Goal: Contribute content: Add original content to the website for others to see

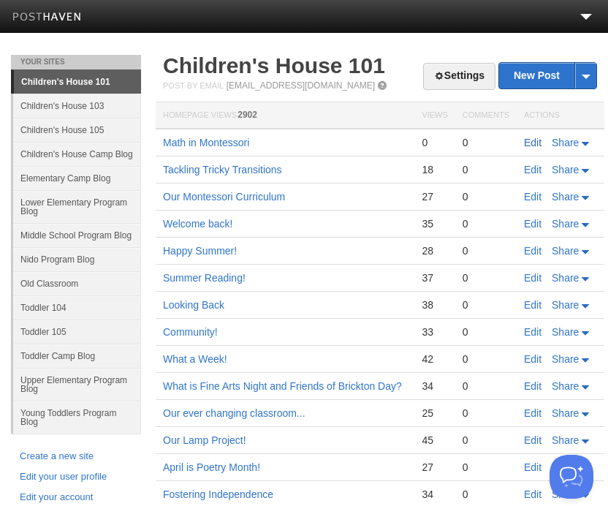
click at [532, 146] on link "Edit" at bounding box center [533, 143] width 18 height 12
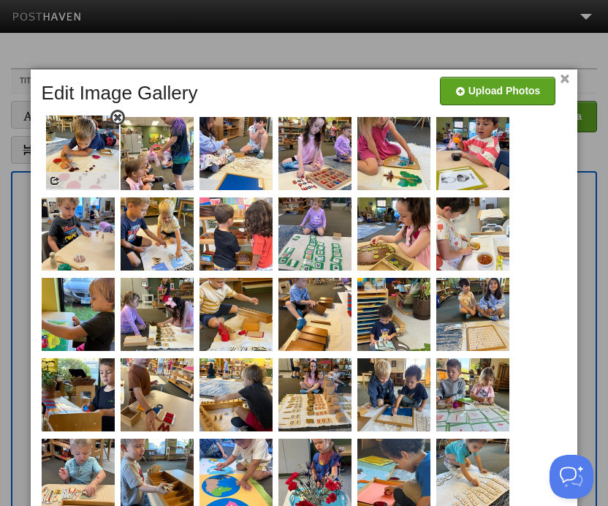
drag, startPoint x: 226, startPoint y: 306, endPoint x: 72, endPoint y: 145, distance: 223.3
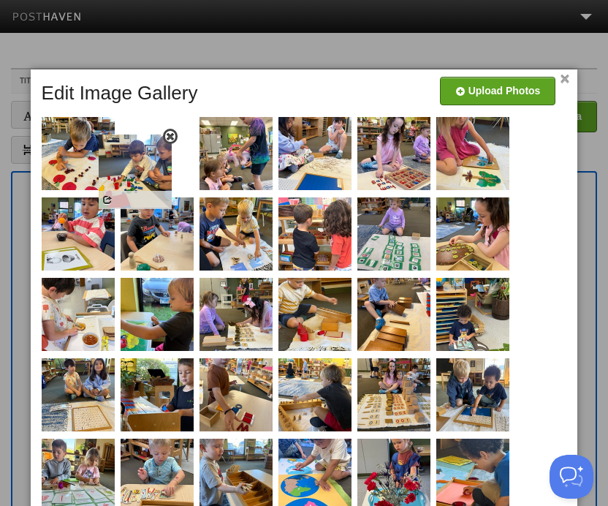
drag, startPoint x: 235, startPoint y: 335, endPoint x: 134, endPoint y: 177, distance: 187.3
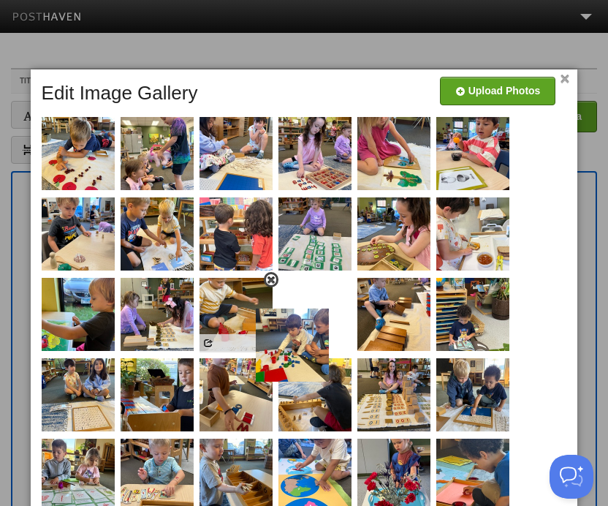
drag, startPoint x: 150, startPoint y: 147, endPoint x: 285, endPoint y: 338, distance: 234.4
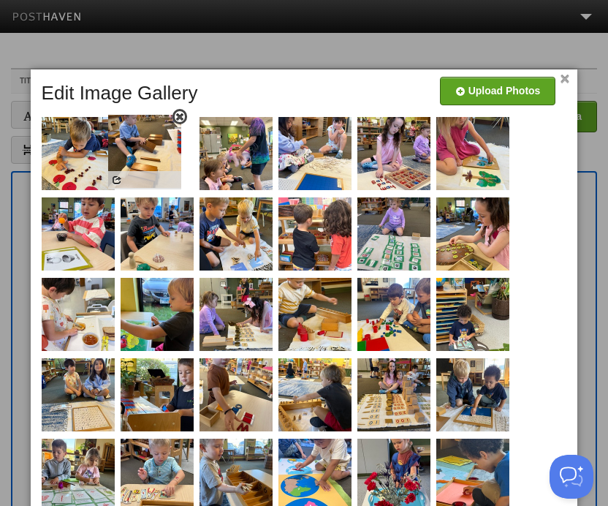
drag, startPoint x: 400, startPoint y: 305, endPoint x: 151, endPoint y: 143, distance: 297.8
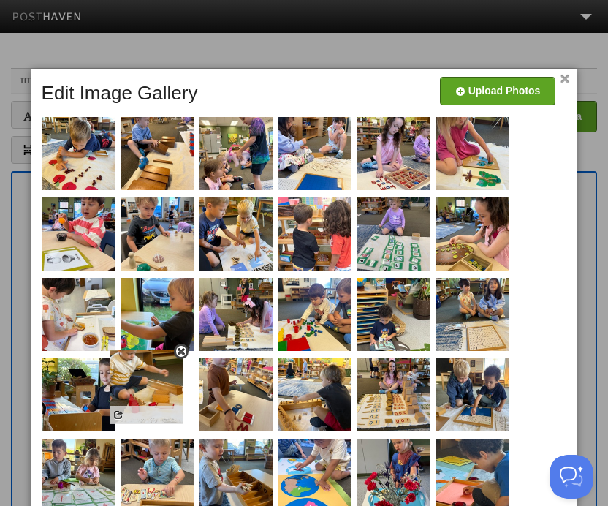
drag, startPoint x: 315, startPoint y: 306, endPoint x: 134, endPoint y: 384, distance: 196.4
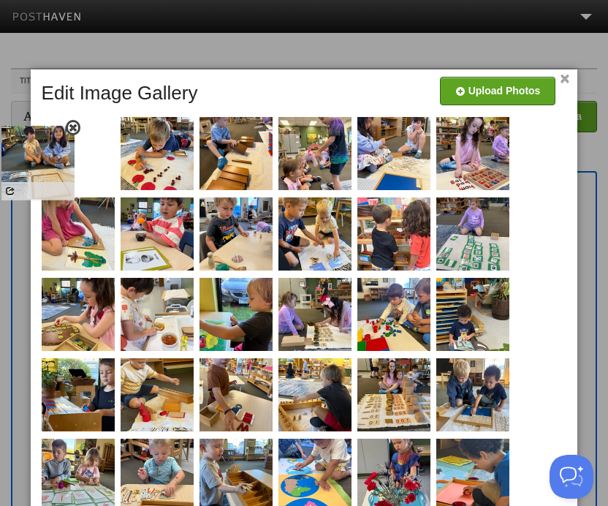
drag, startPoint x: 485, startPoint y: 322, endPoint x: 55, endPoint y: 167, distance: 457.2
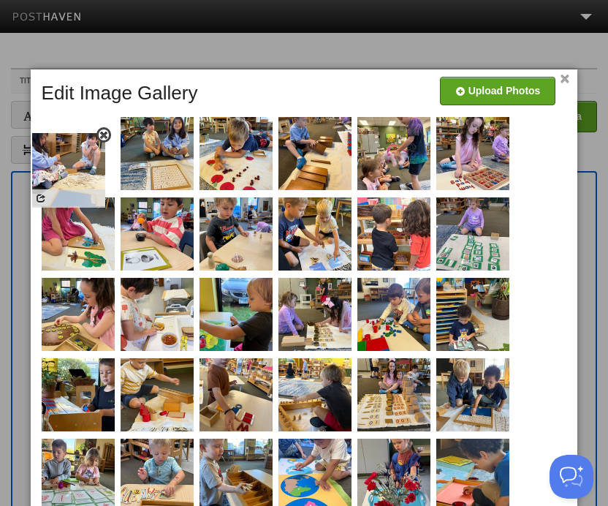
drag, startPoint x: 395, startPoint y: 152, endPoint x: 70, endPoint y: 168, distance: 325.6
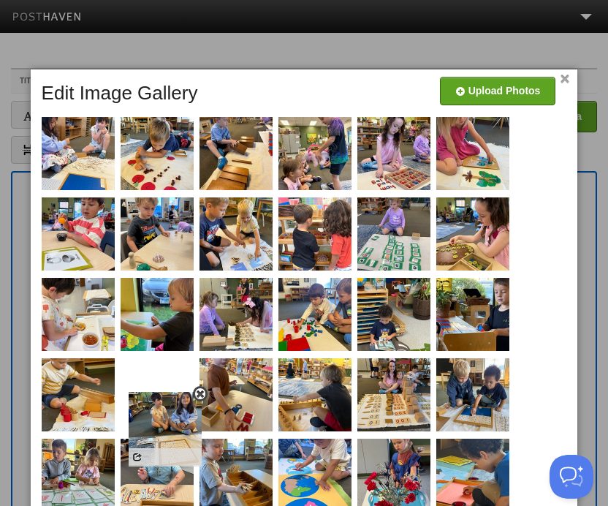
drag, startPoint x: 143, startPoint y: 155, endPoint x: 146, endPoint y: 417, distance: 262.4
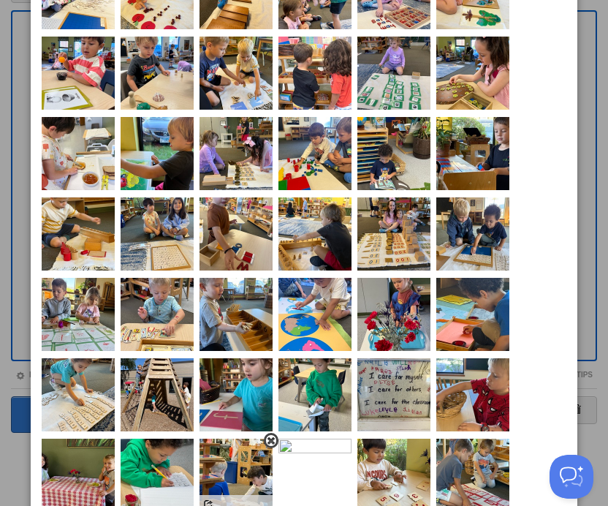
scroll to position [172, 0]
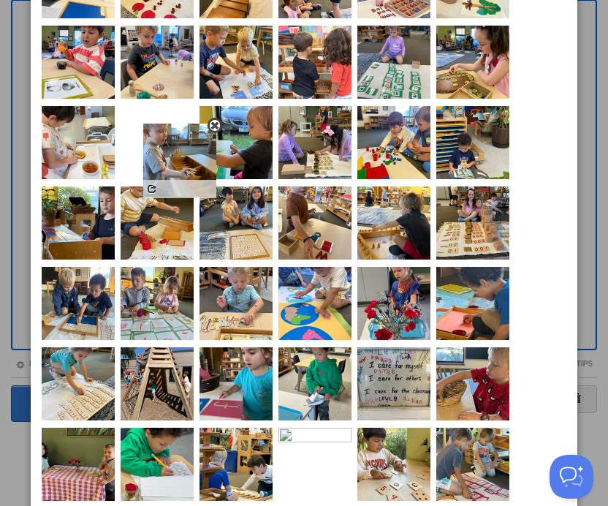
drag, startPoint x: 237, startPoint y: 297, endPoint x: 178, endPoint y: 151, distance: 157.4
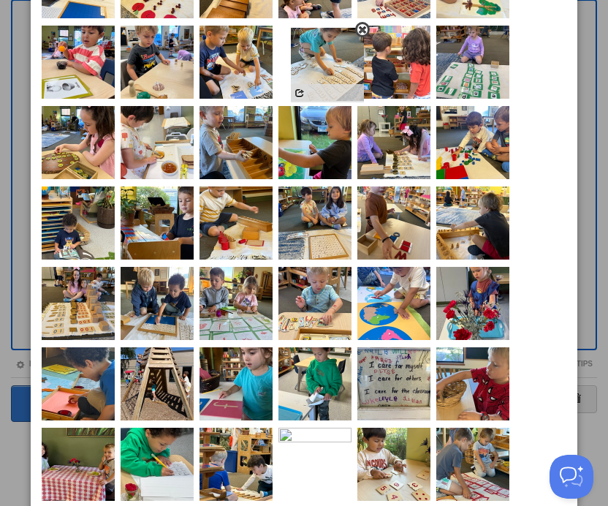
drag, startPoint x: 63, startPoint y: 397, endPoint x: 312, endPoint y: 78, distance: 404.5
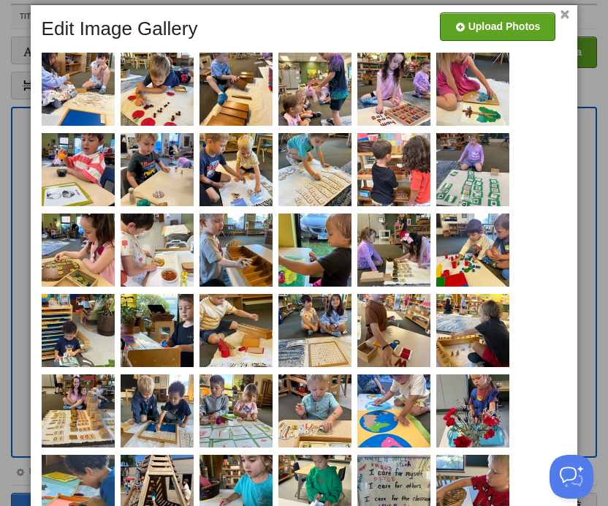
scroll to position [115, 0]
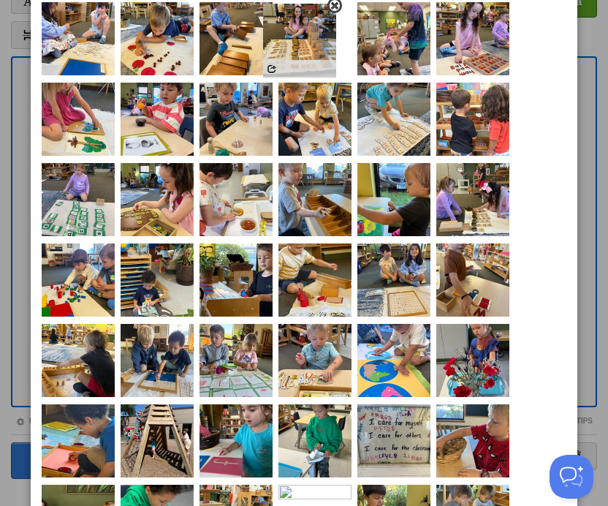
drag, startPoint x: 84, startPoint y: 366, endPoint x: 305, endPoint y: 46, distance: 389.2
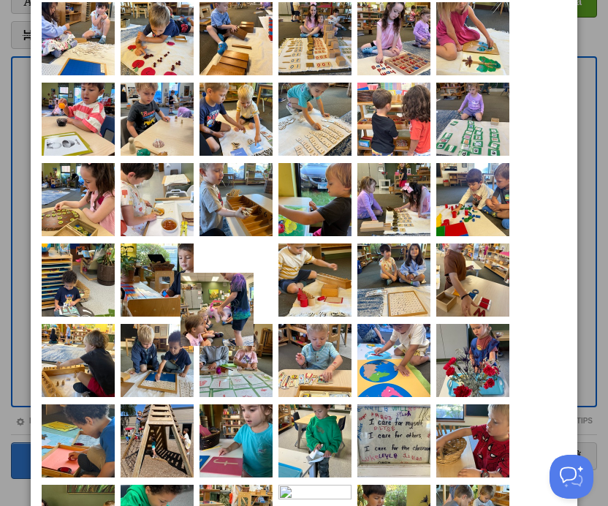
drag, startPoint x: 396, startPoint y: 30, endPoint x: 200, endPoint y: 320, distance: 350.4
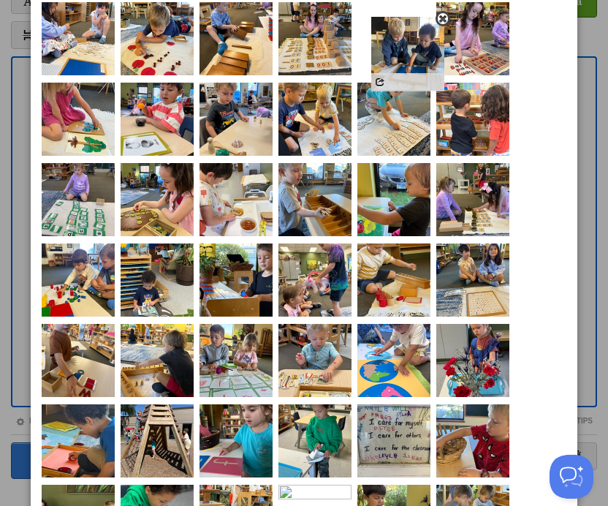
drag, startPoint x: 164, startPoint y: 352, endPoint x: 415, endPoint y: 45, distance: 396.3
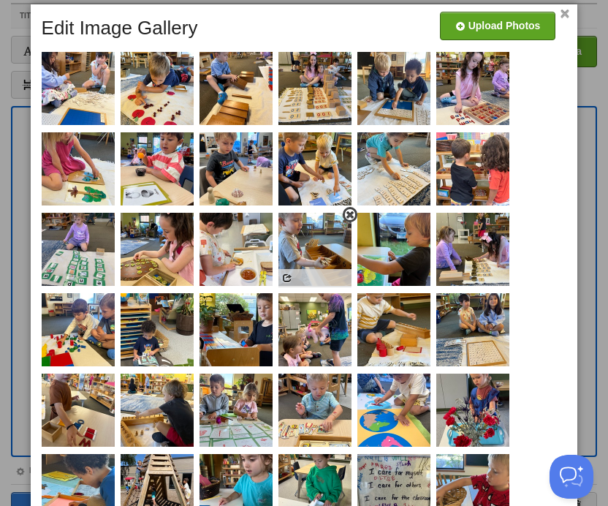
scroll to position [67, 0]
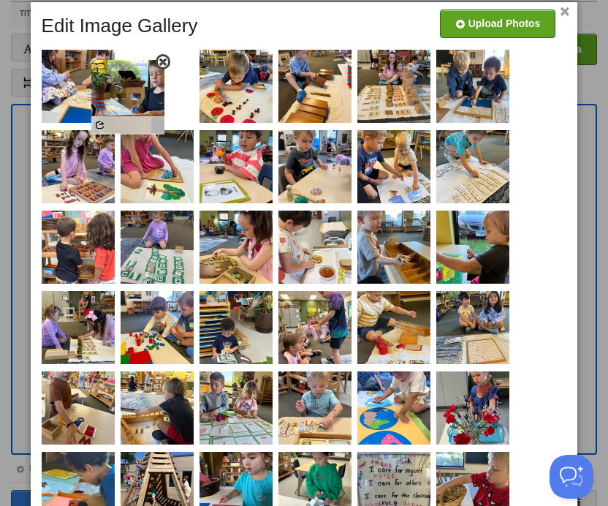
drag, startPoint x: 258, startPoint y: 328, endPoint x: 154, endPoint y: 96, distance: 254.5
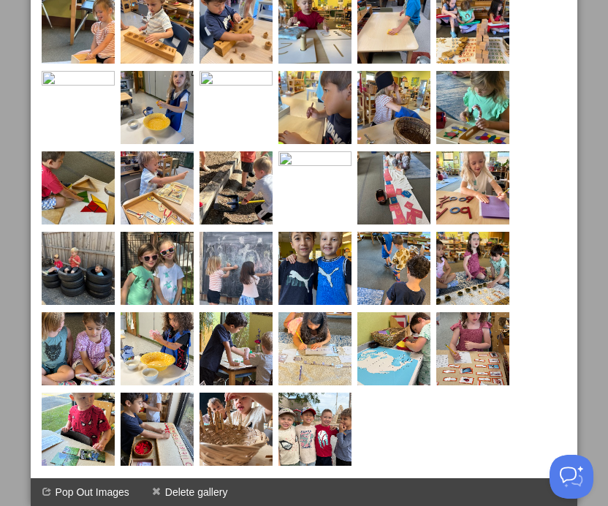
scroll to position [0, 0]
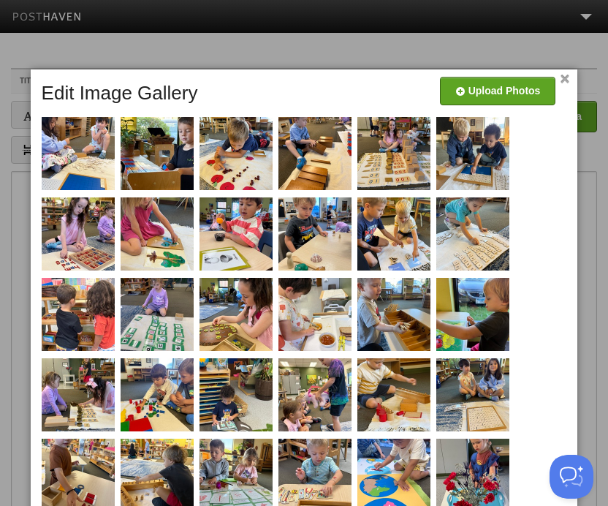
click at [565, 75] on link "×" at bounding box center [566, 79] width 10 height 8
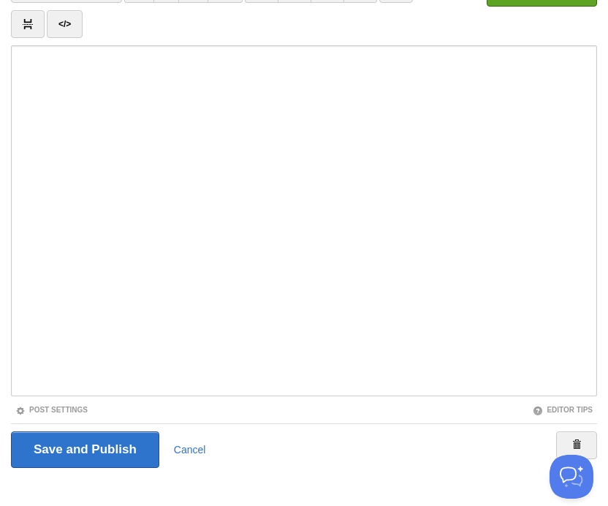
scroll to position [142, 0]
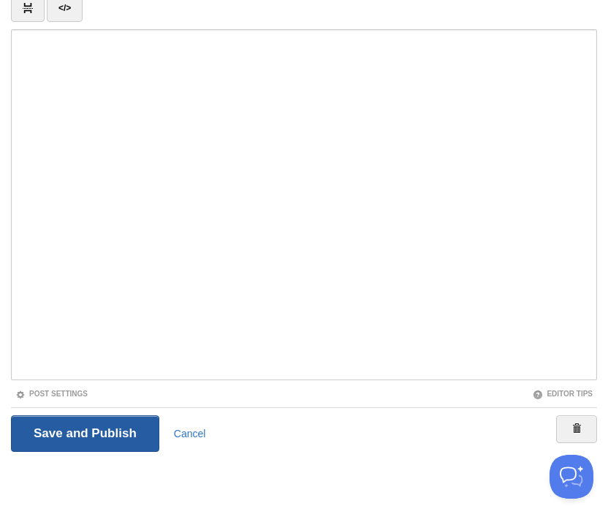
click at [92, 433] on input "Save and Publish" at bounding box center [85, 433] width 148 height 37
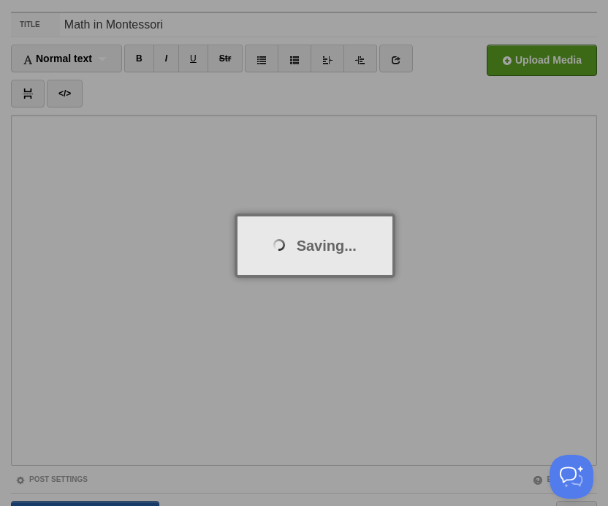
scroll to position [55, 0]
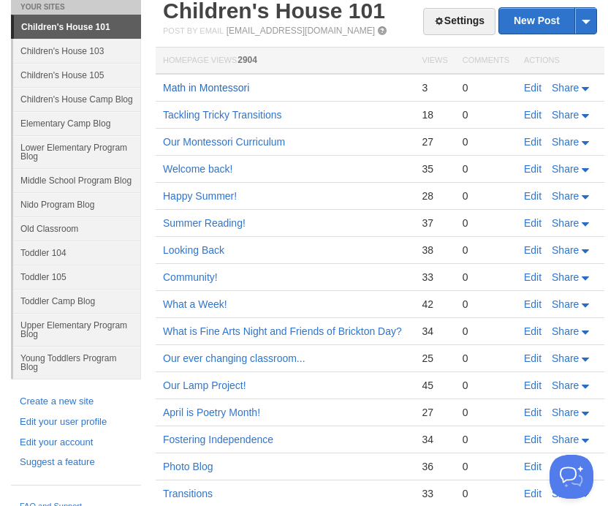
click at [210, 88] on link "Math in Montessori" at bounding box center [206, 88] width 86 height 12
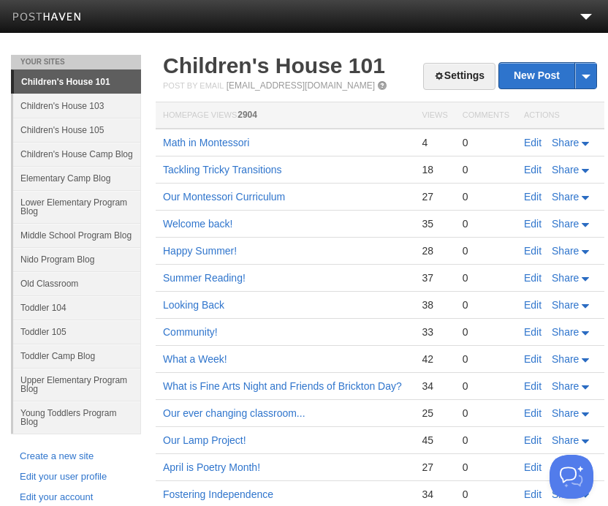
click at [523, 143] on td "Edit Share" at bounding box center [561, 143] width 88 height 28
click at [538, 145] on link "Edit" at bounding box center [533, 143] width 18 height 12
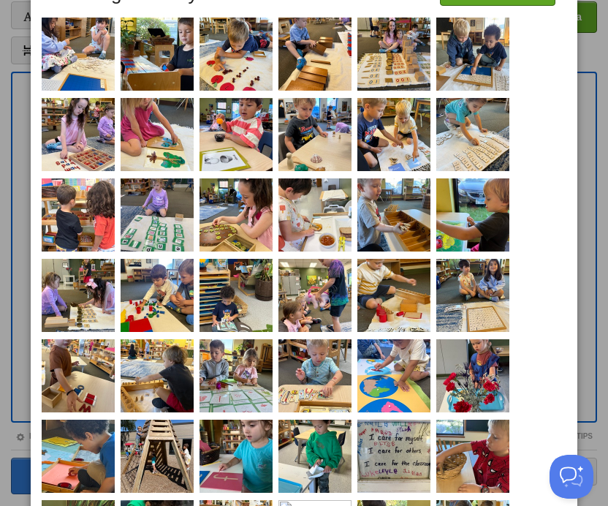
scroll to position [101, 0]
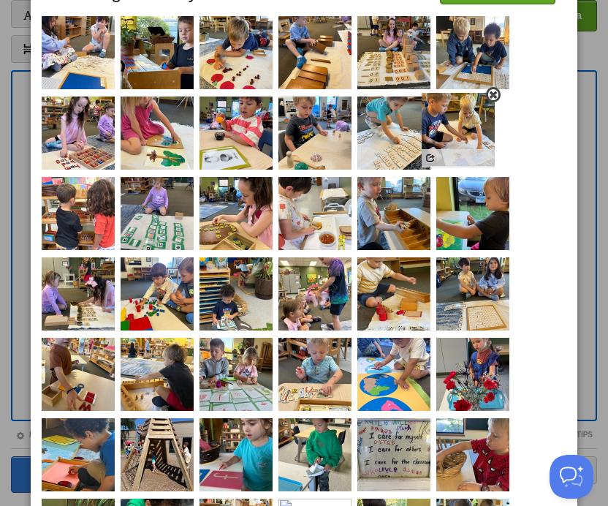
drag, startPoint x: 395, startPoint y: 120, endPoint x: 468, endPoint y: 117, distance: 73.1
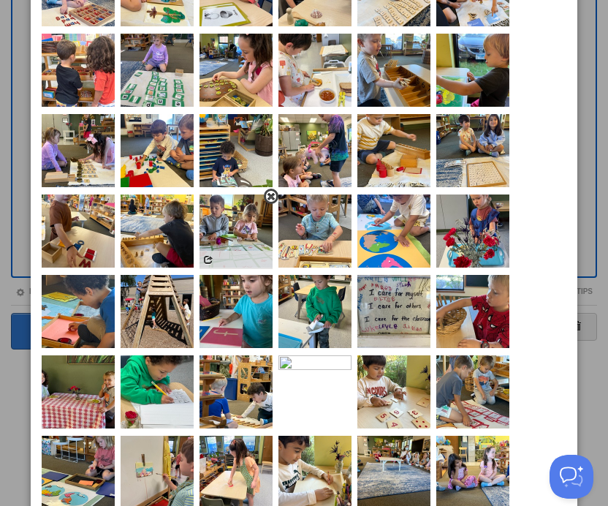
scroll to position [245, 0]
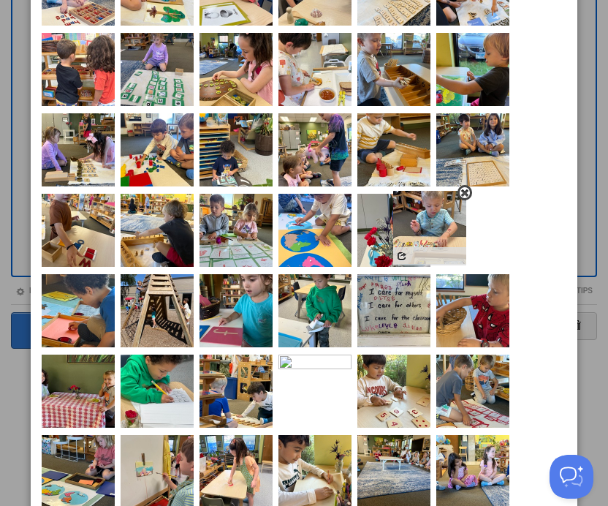
drag, startPoint x: 330, startPoint y: 219, endPoint x: 444, endPoint y: 216, distance: 114.8
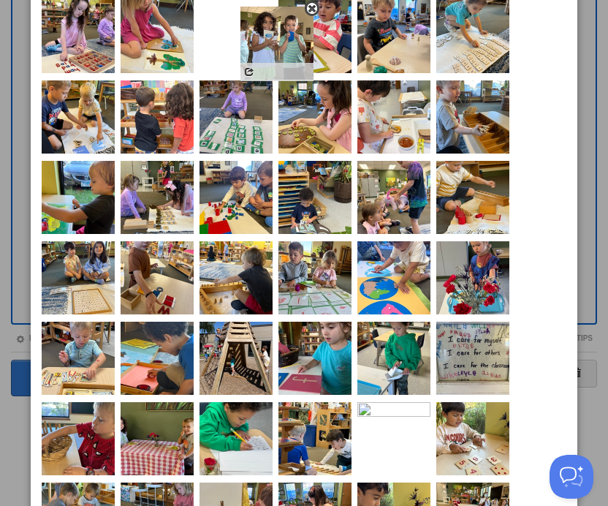
scroll to position [66, 0]
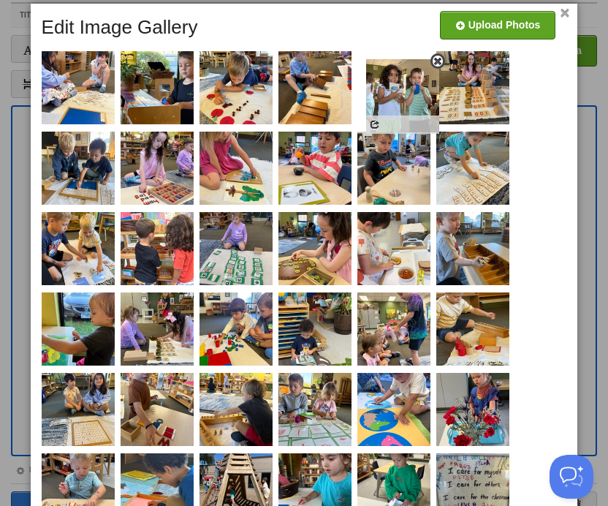
drag, startPoint x: 460, startPoint y: 113, endPoint x: 390, endPoint y: 91, distance: 73.7
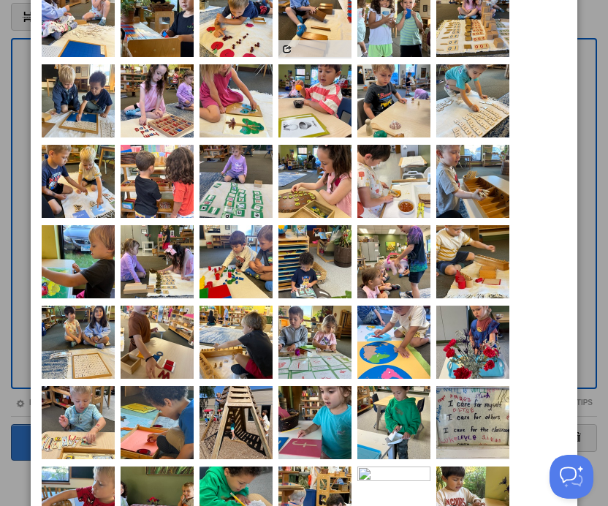
scroll to position [0, 0]
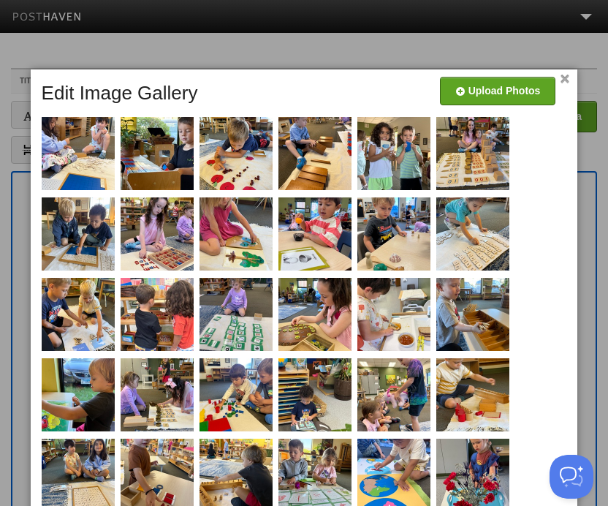
click at [563, 78] on link "×" at bounding box center [566, 79] width 10 height 8
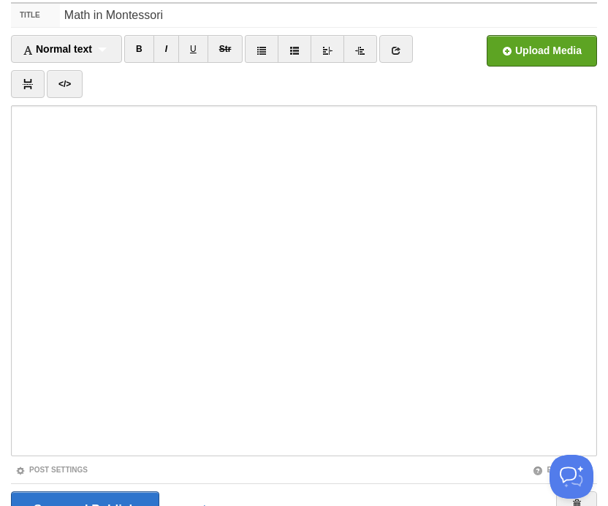
scroll to position [142, 0]
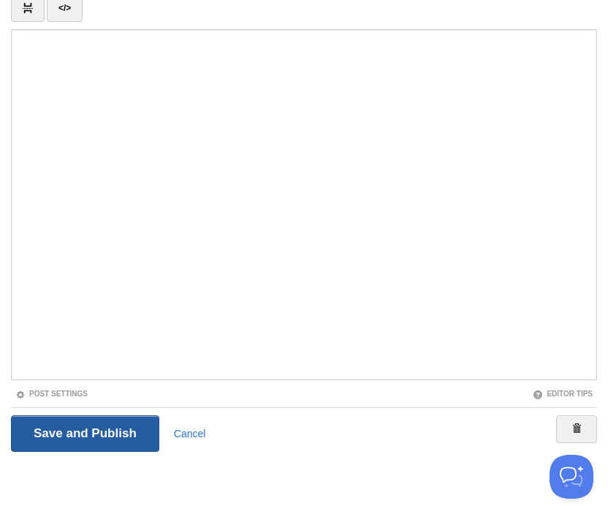
click at [107, 437] on input "Save and Publish" at bounding box center [85, 433] width 148 height 37
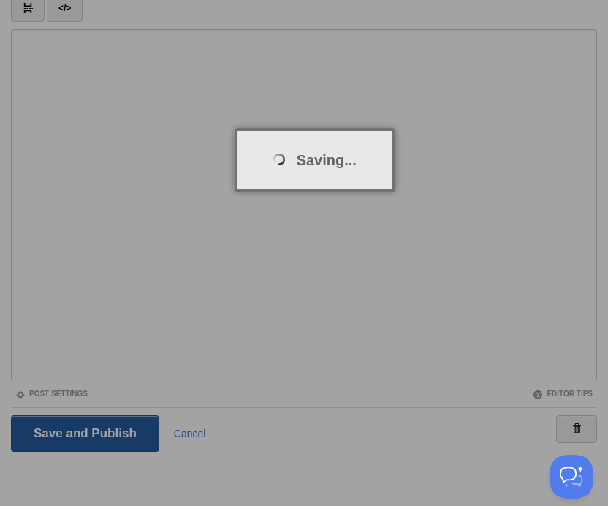
scroll to position [55, 0]
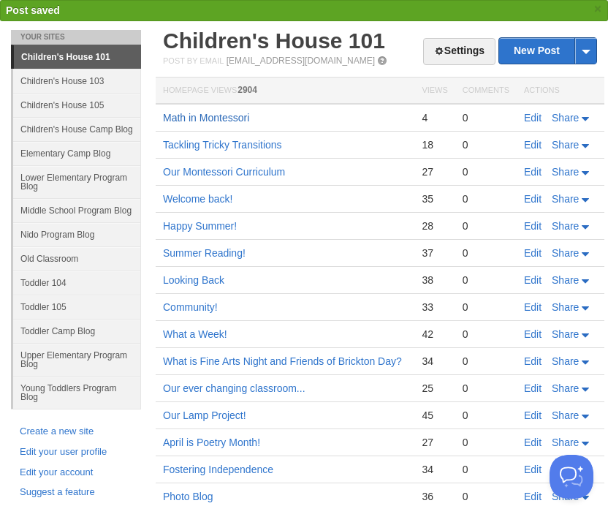
click at [200, 123] on link "Math in Montessori" at bounding box center [206, 118] width 86 height 12
